Goal: Task Accomplishment & Management: Complete application form

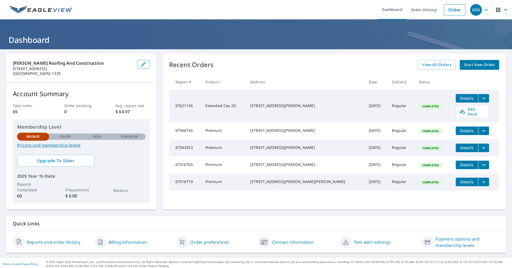
click at [474, 64] on span "Start New Order" at bounding box center [479, 65] width 31 height 7
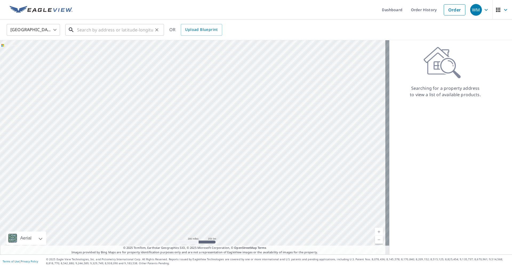
click at [121, 35] on div "​" at bounding box center [114, 30] width 99 height 12
paste input "[STREET_ADDRESS][PERSON_NAME]"
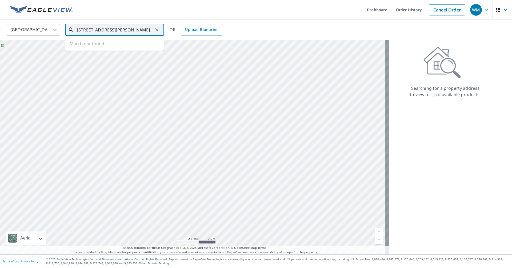
scroll to position [0, 8]
type input "[STREET_ADDRESS][PERSON_NAME]"
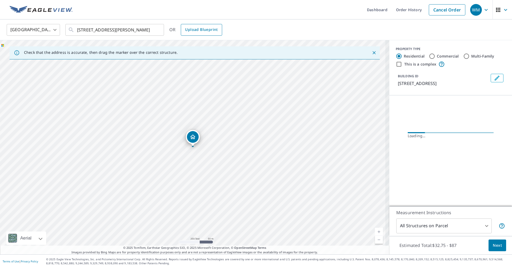
scroll to position [0, 0]
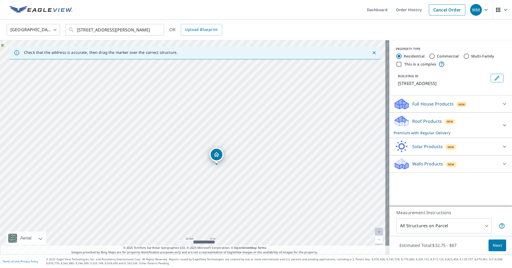
click at [498, 248] on button "Next" at bounding box center [497, 246] width 18 height 12
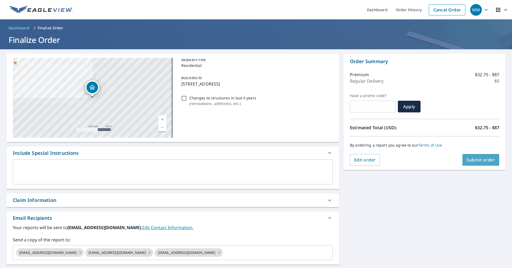
click at [472, 156] on button "Submit order" at bounding box center [480, 160] width 37 height 12
checkbox input "true"
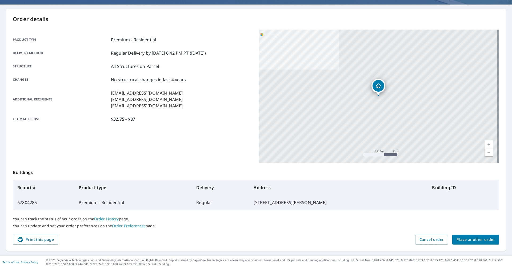
scroll to position [46, 0]
